Goal: Contribute content

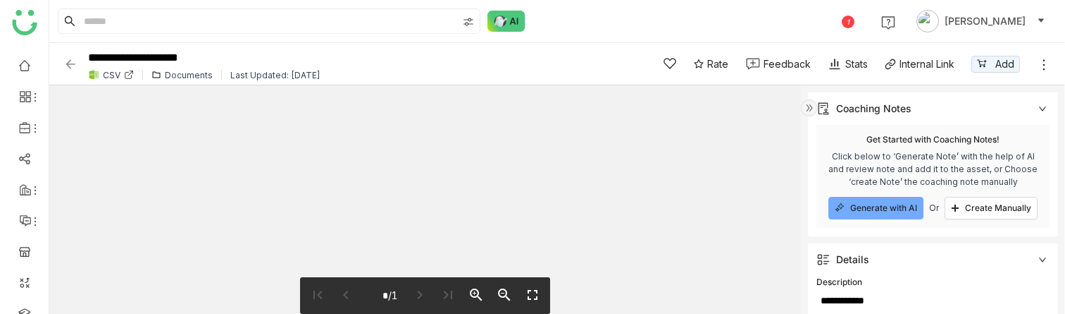
scroll to position [307, 0]
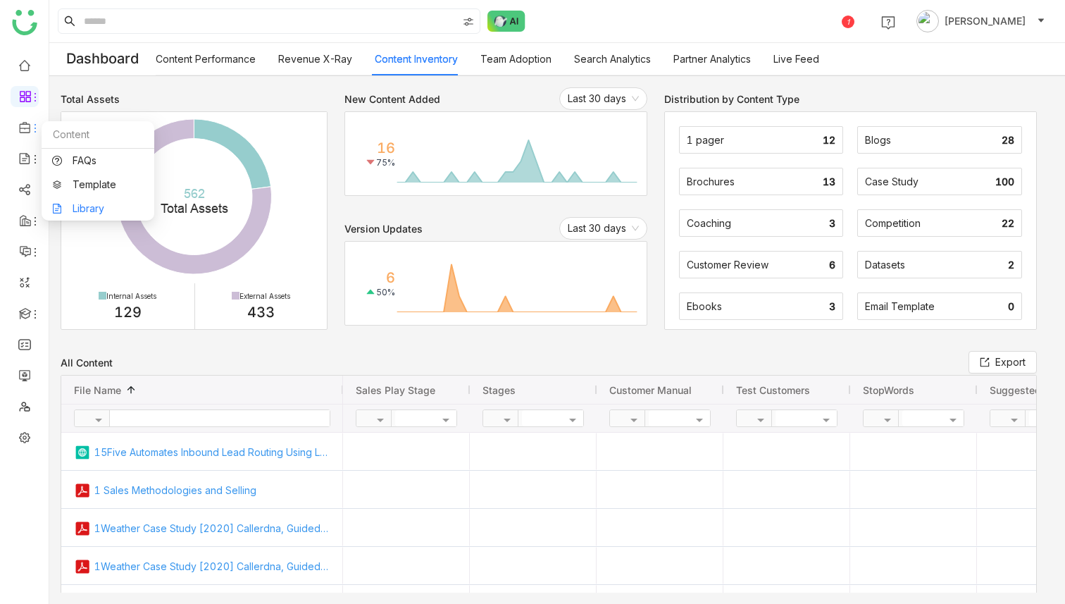
click at [83, 204] on link "Library" at bounding box center [98, 209] width 92 height 10
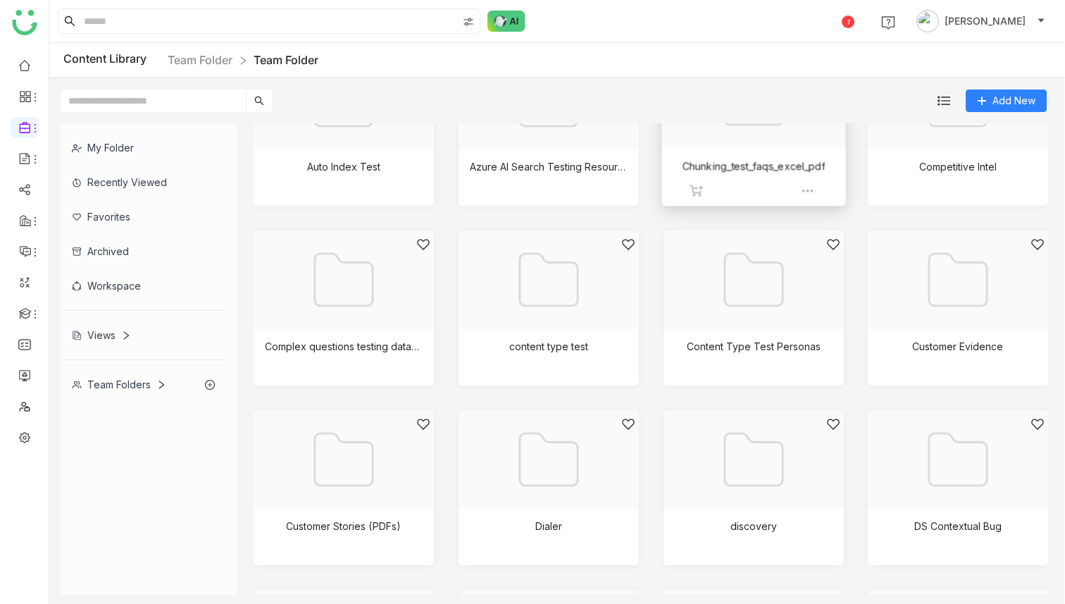
scroll to position [265, 0]
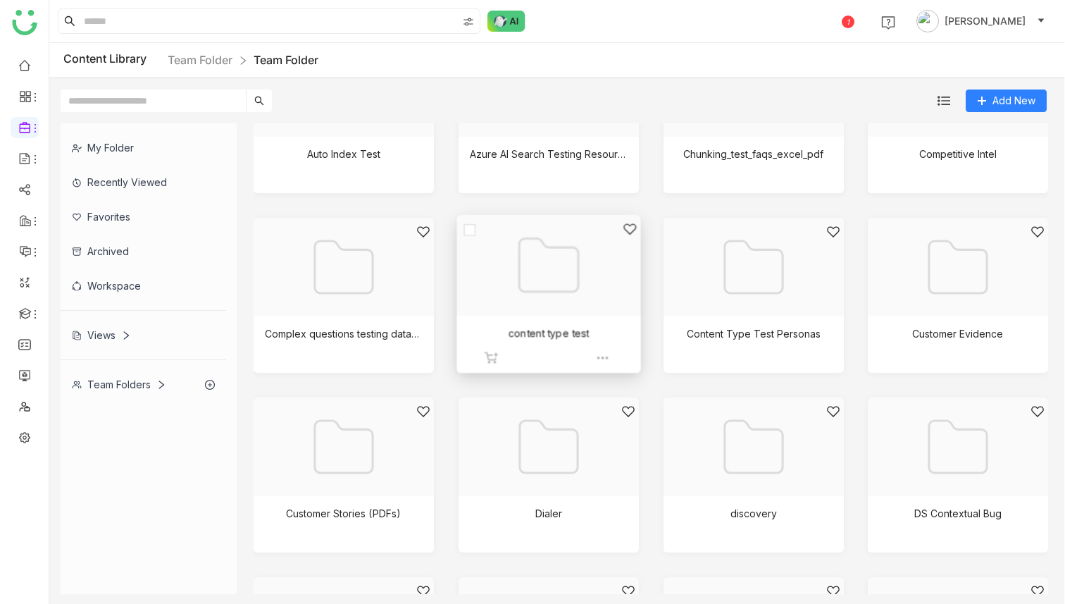
click at [590, 300] on div at bounding box center [543, 283] width 159 height 122
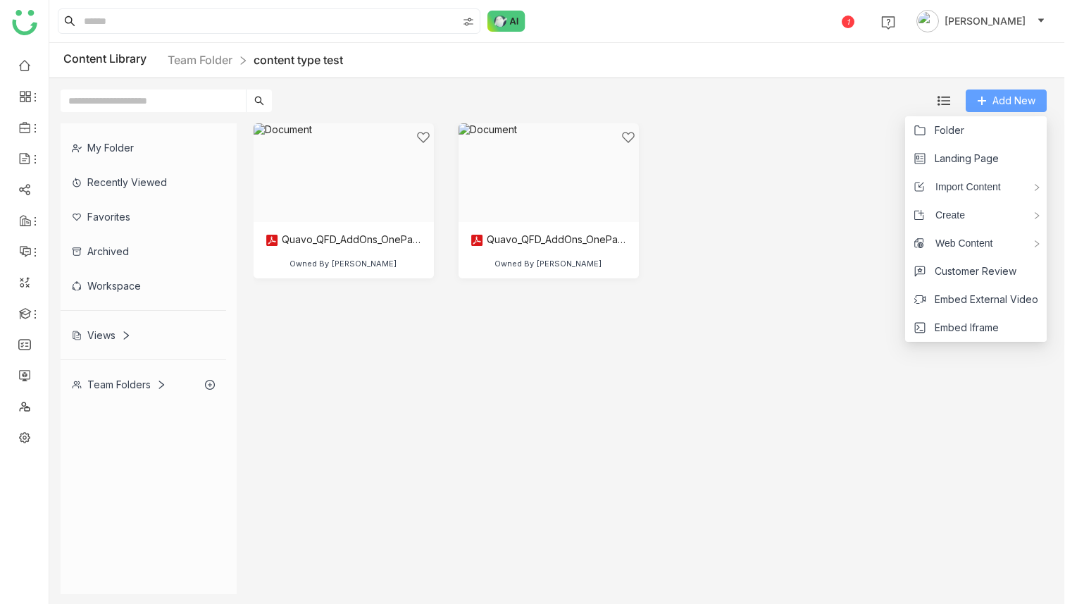
click at [1001, 99] on span "Add New" at bounding box center [1014, 101] width 43 height 16
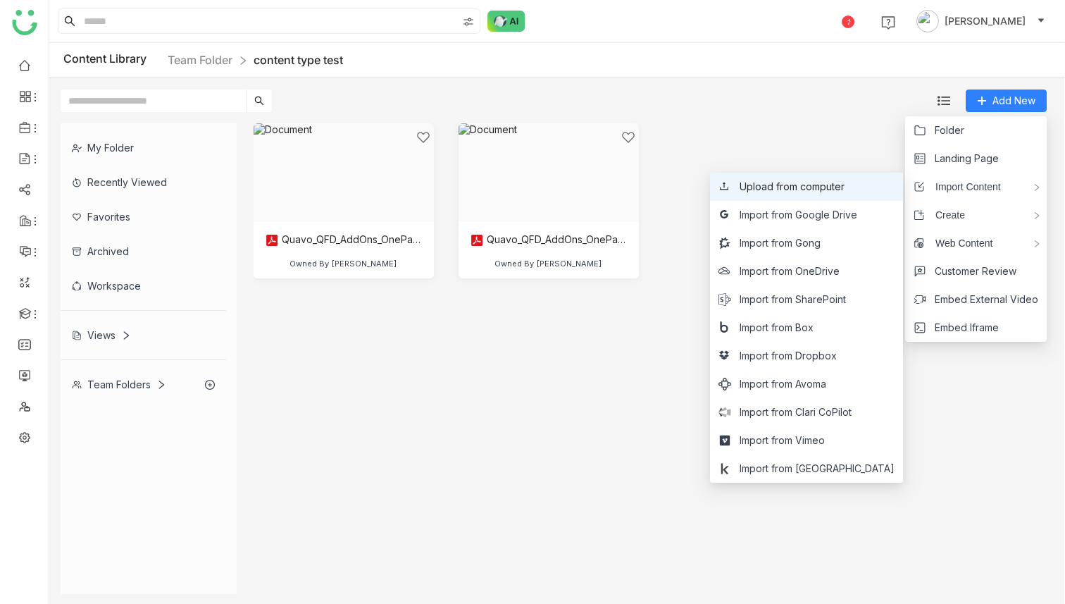
click at [833, 179] on span "Upload from computer" at bounding box center [792, 187] width 105 height 16
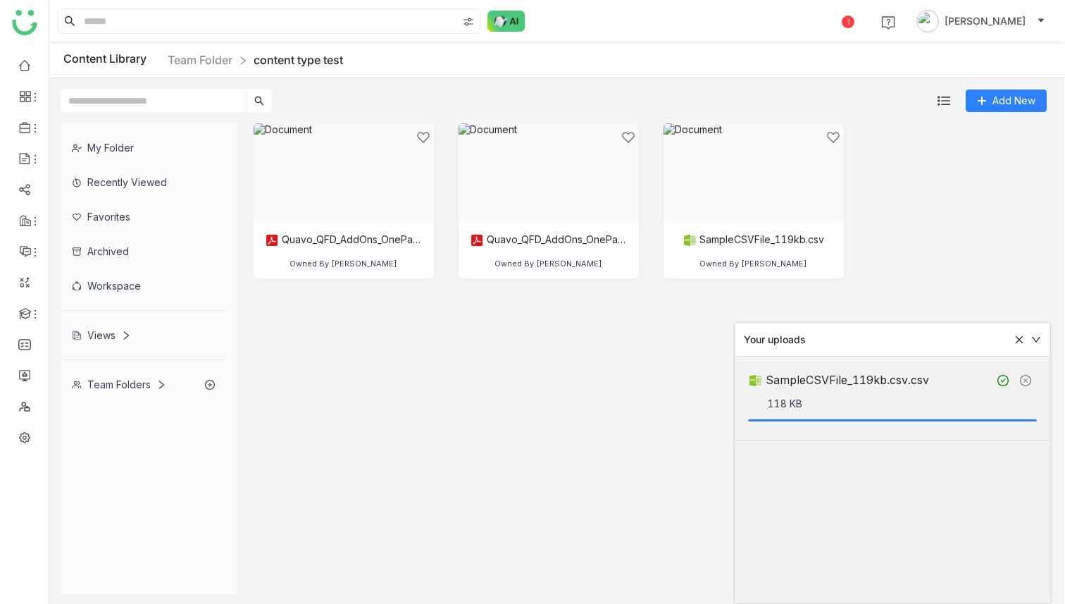
click at [667, 360] on gtmb-grid-view "Quavo_QFD_AddOns_OnePager Owned By Deepa Kushwaha Quavo_QFD_AddOns_OnePager.pdf…" at bounding box center [651, 358] width 795 height 471
click at [752, 173] on div at bounding box center [748, 189] width 159 height 122
